Goal: Entertainment & Leisure: Consume media (video, audio)

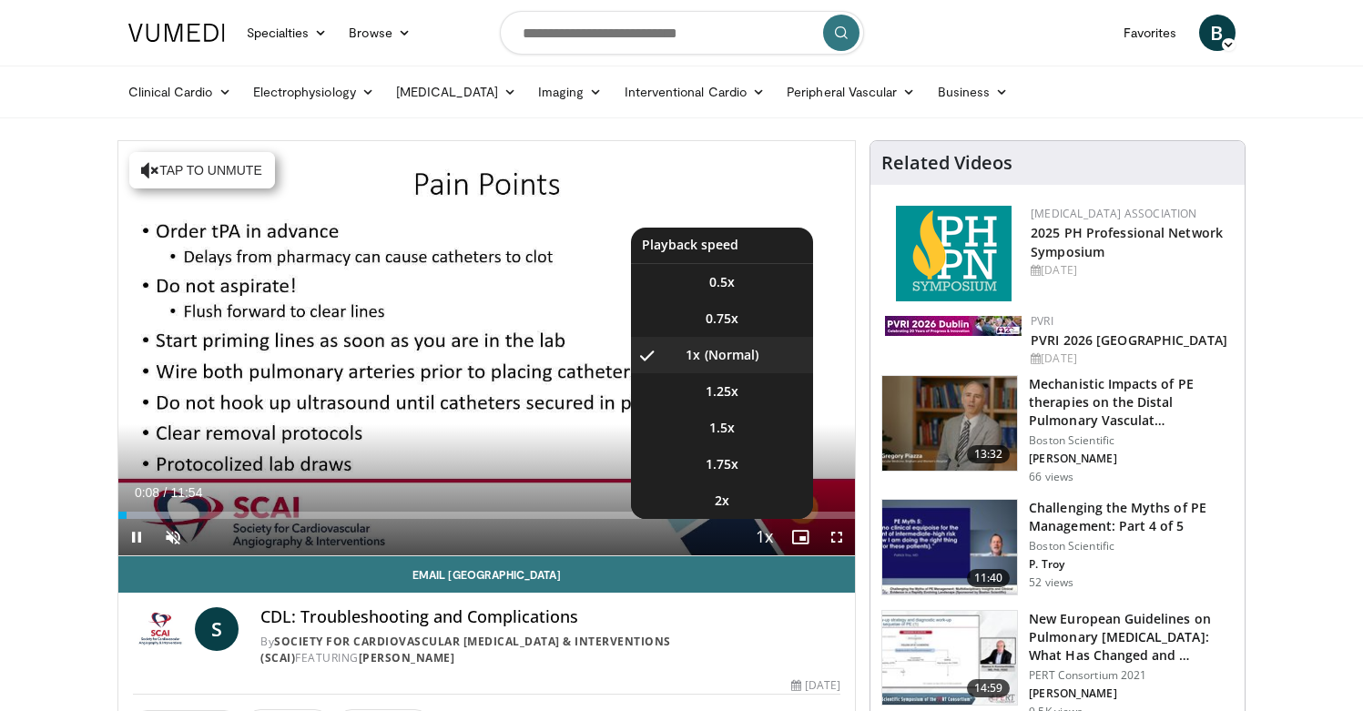
click at [770, 544] on span "Video Player" at bounding box center [764, 538] width 26 height 36
click at [724, 429] on span "1.5x" at bounding box center [723, 428] width 26 height 18
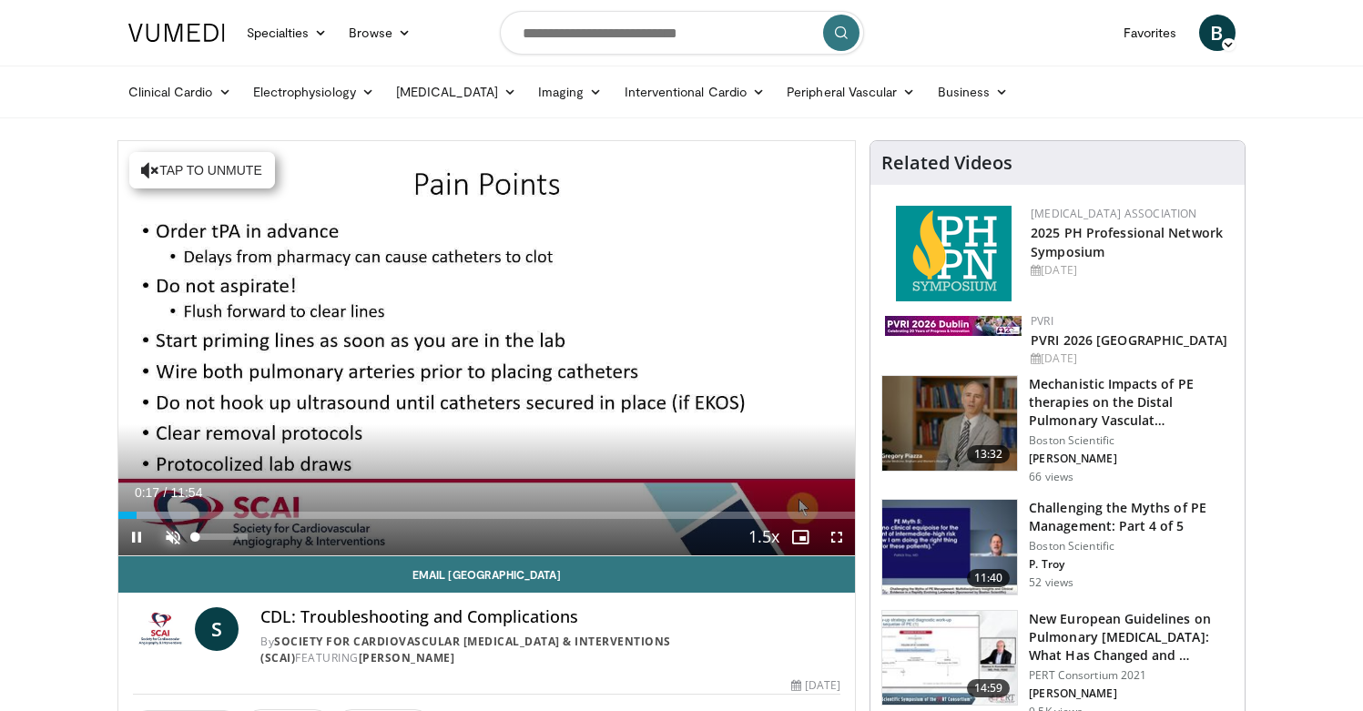
click at [167, 528] on span "Video Player" at bounding box center [173, 537] width 36 height 36
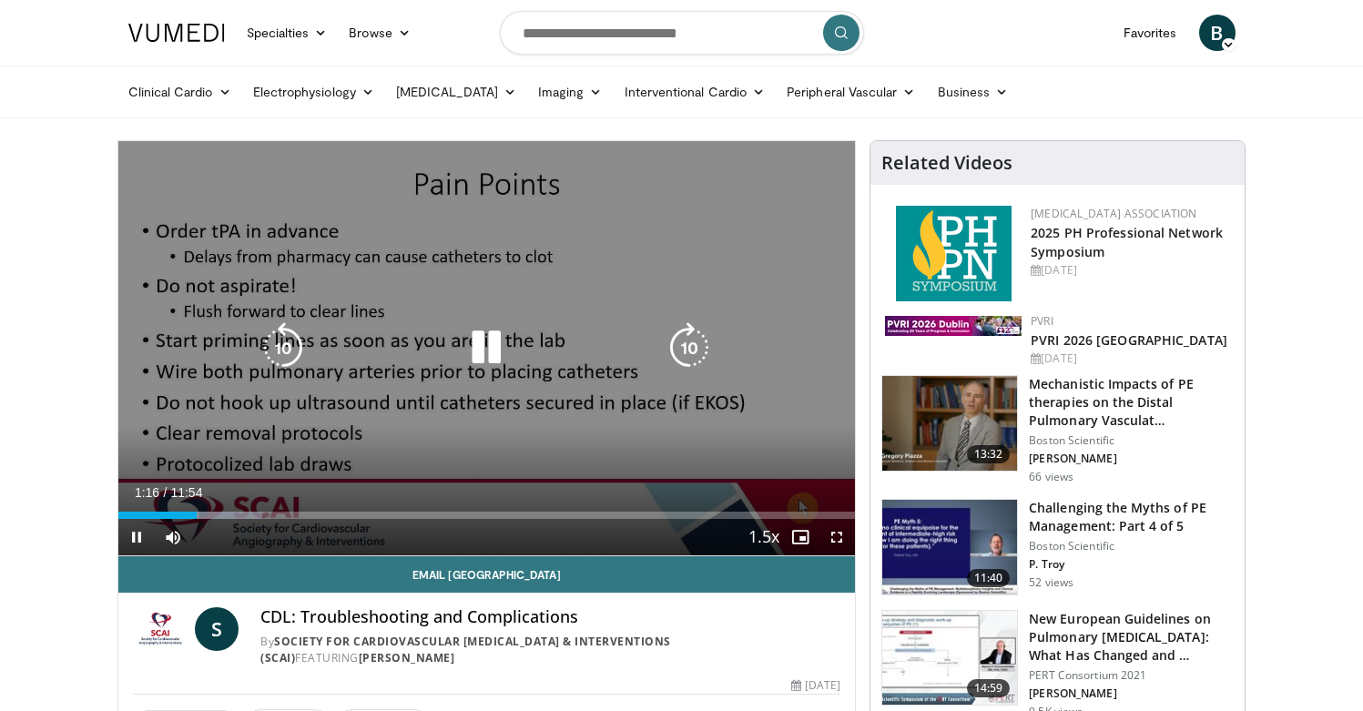
click at [566, 262] on div "10 seconds Tap to unmute" at bounding box center [487, 348] width 738 height 414
click at [433, 350] on div "Video Player" at bounding box center [486, 348] width 443 height 36
click at [480, 355] on icon "Video Player" at bounding box center [486, 347] width 51 height 51
click at [515, 442] on div "10 seconds Tap to unmute" at bounding box center [487, 348] width 738 height 414
click at [470, 348] on icon "Video Player" at bounding box center [486, 347] width 51 height 51
